Goal: Task Accomplishment & Management: Manage account settings

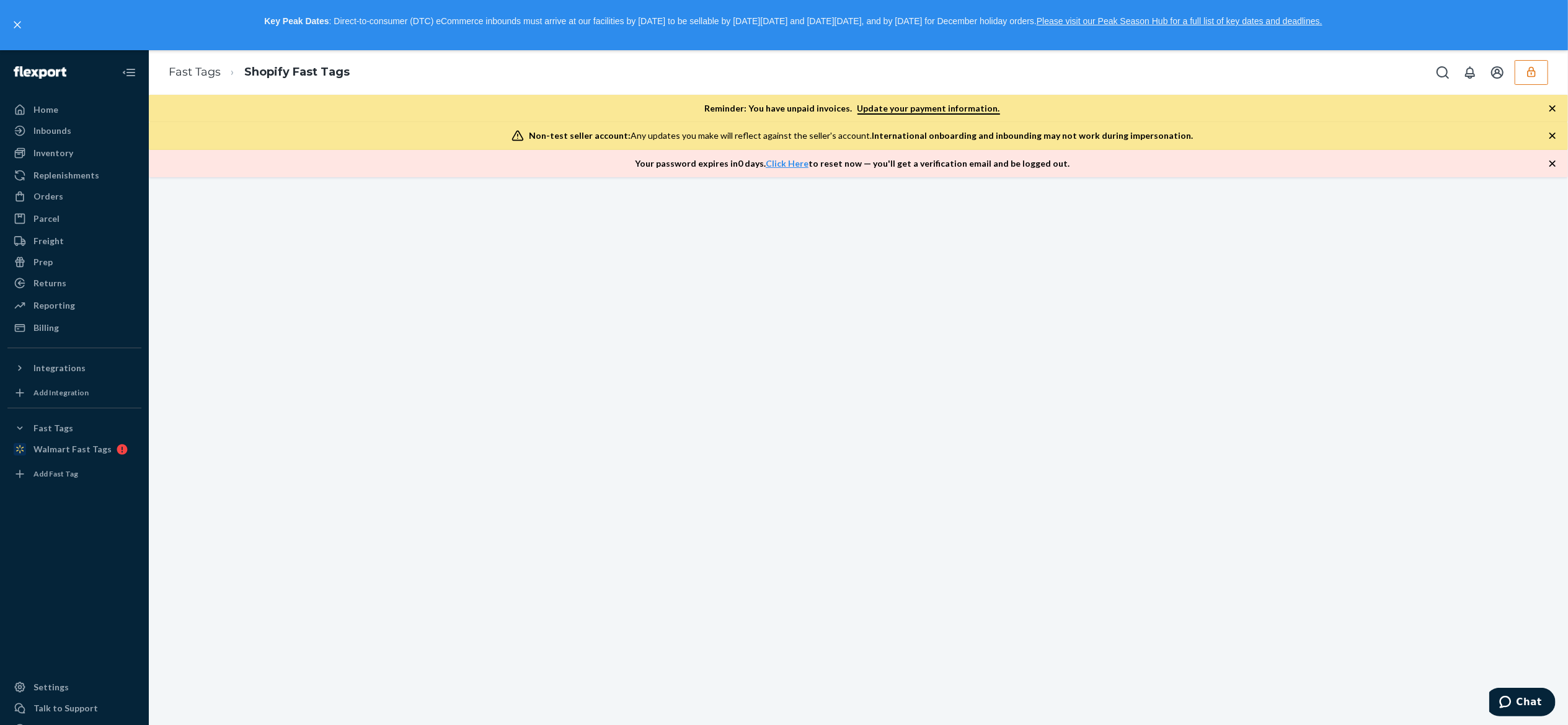
click at [1529, 75] on icon "button" at bounding box center [1531, 72] width 12 height 12
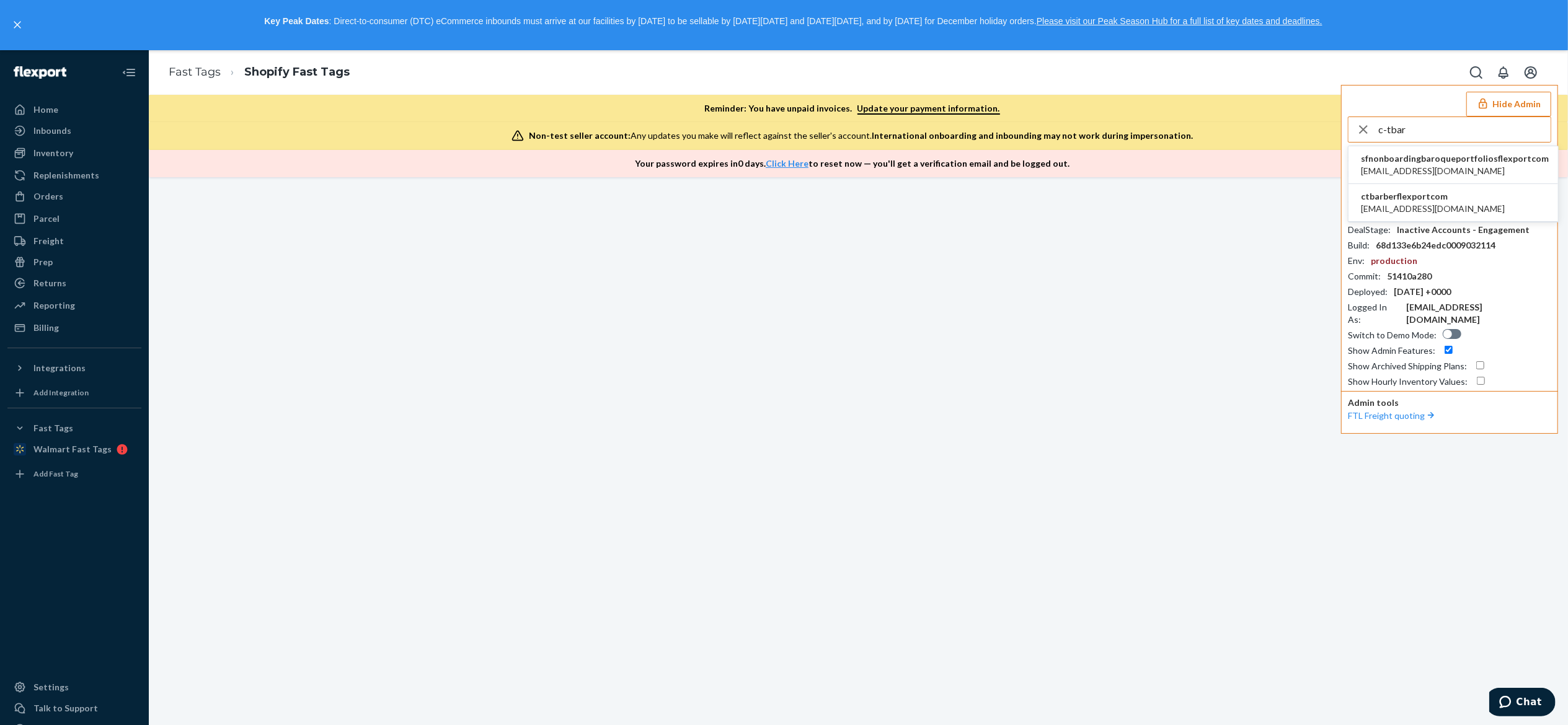
type input "c-tbar"
click at [1429, 198] on span "ctbarberflexportcom" at bounding box center [1433, 197] width 144 height 12
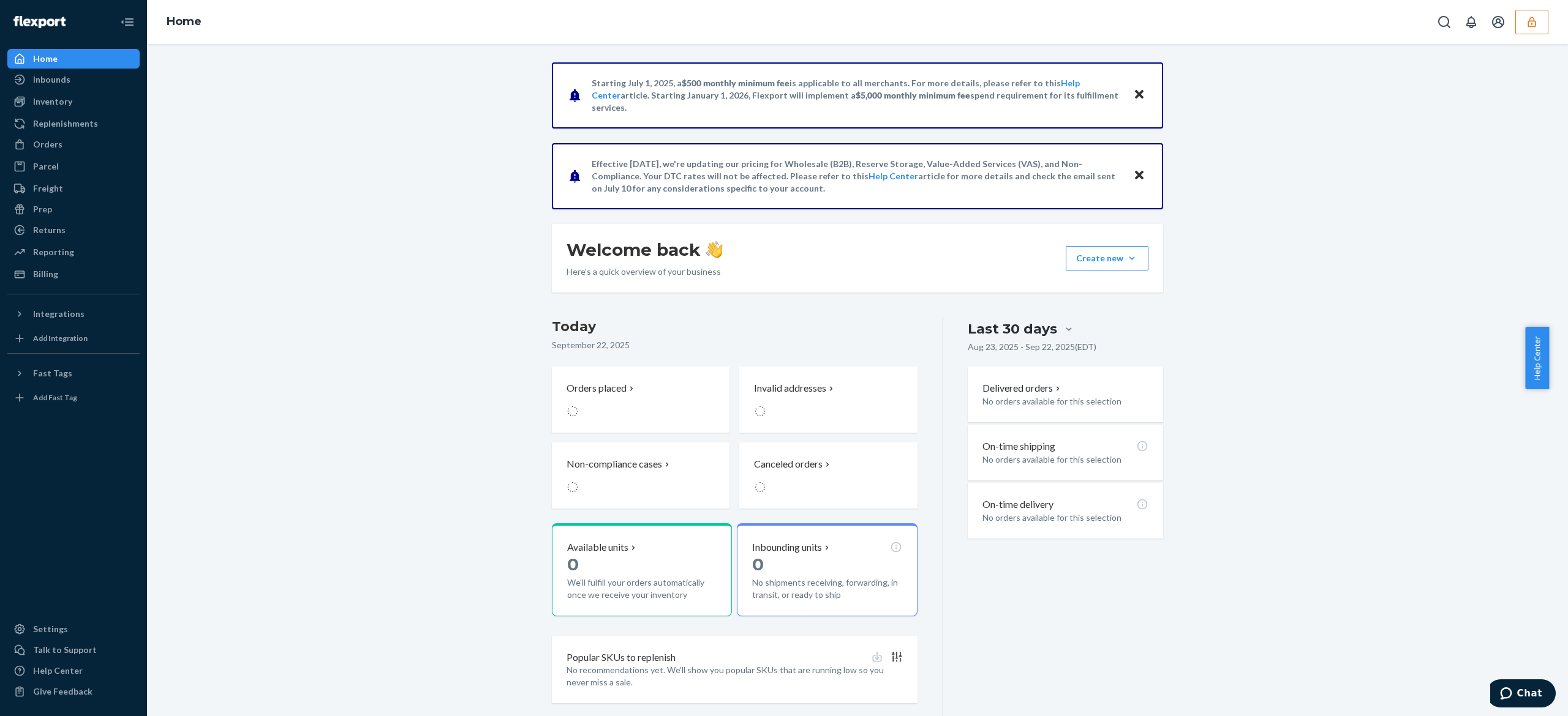
click at [1541, 22] on button "button" at bounding box center [1531, 21] width 33 height 25
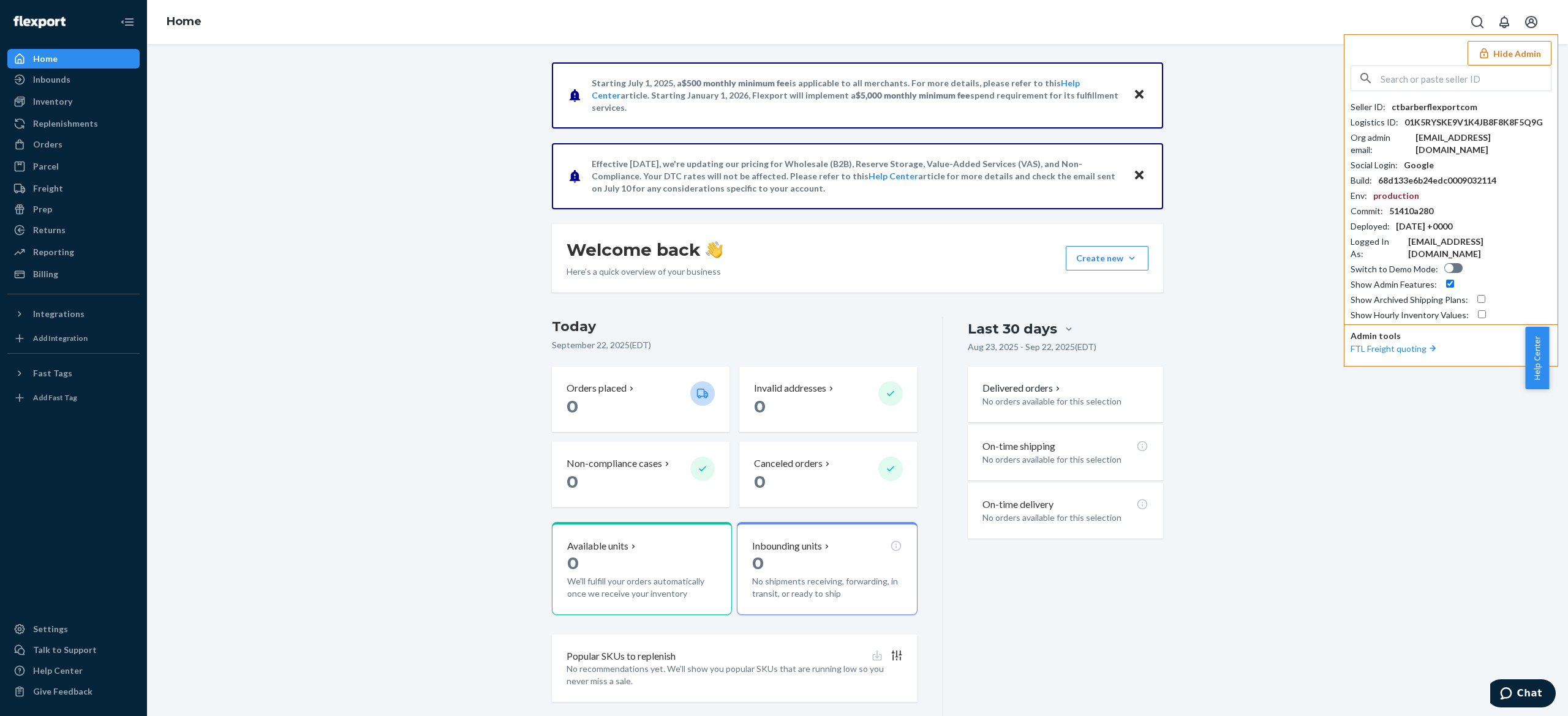
click at [1463, 141] on div "[EMAIL_ADDRESS][DOMAIN_NAME]" at bounding box center [1483, 144] width 136 height 25
